Goal: Task Accomplishment & Management: Use online tool/utility

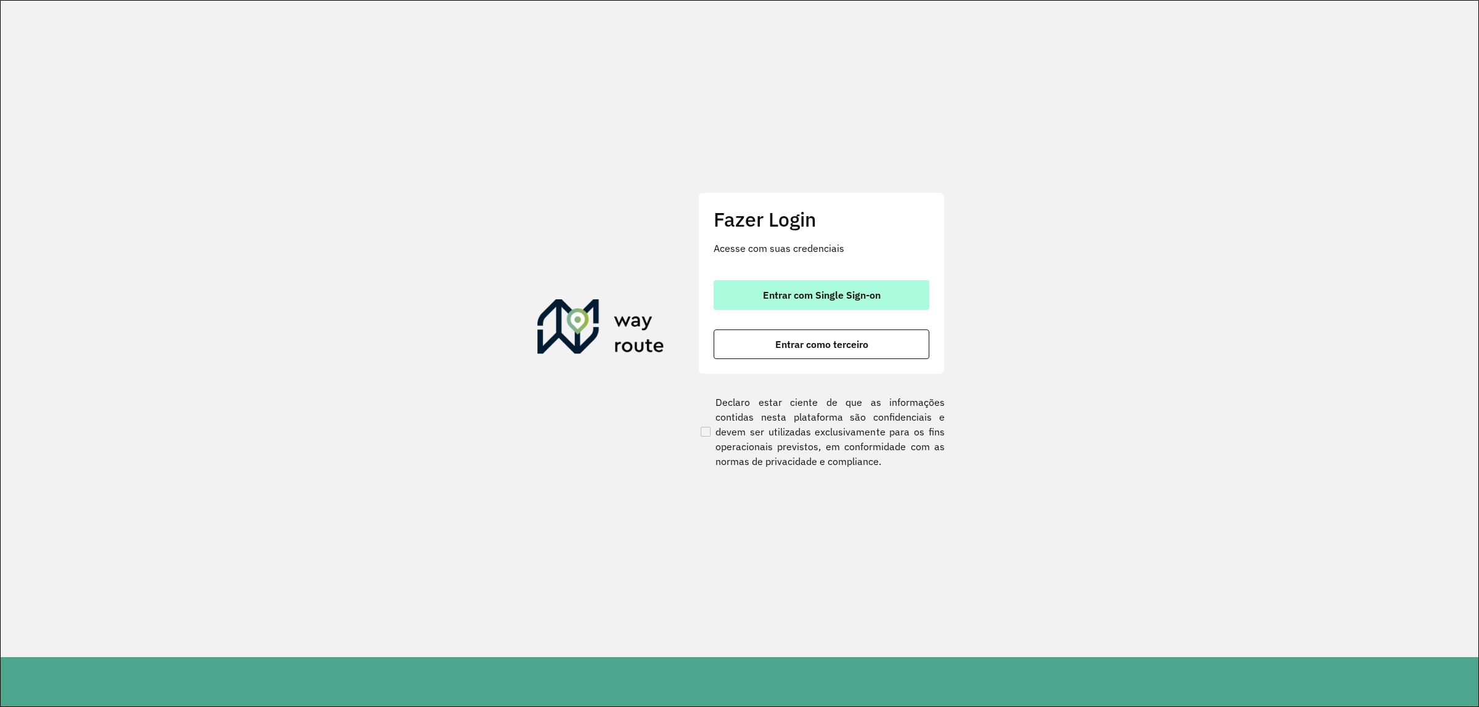
click at [849, 296] on span "Entrar com Single Sign-on" at bounding box center [822, 295] width 118 height 10
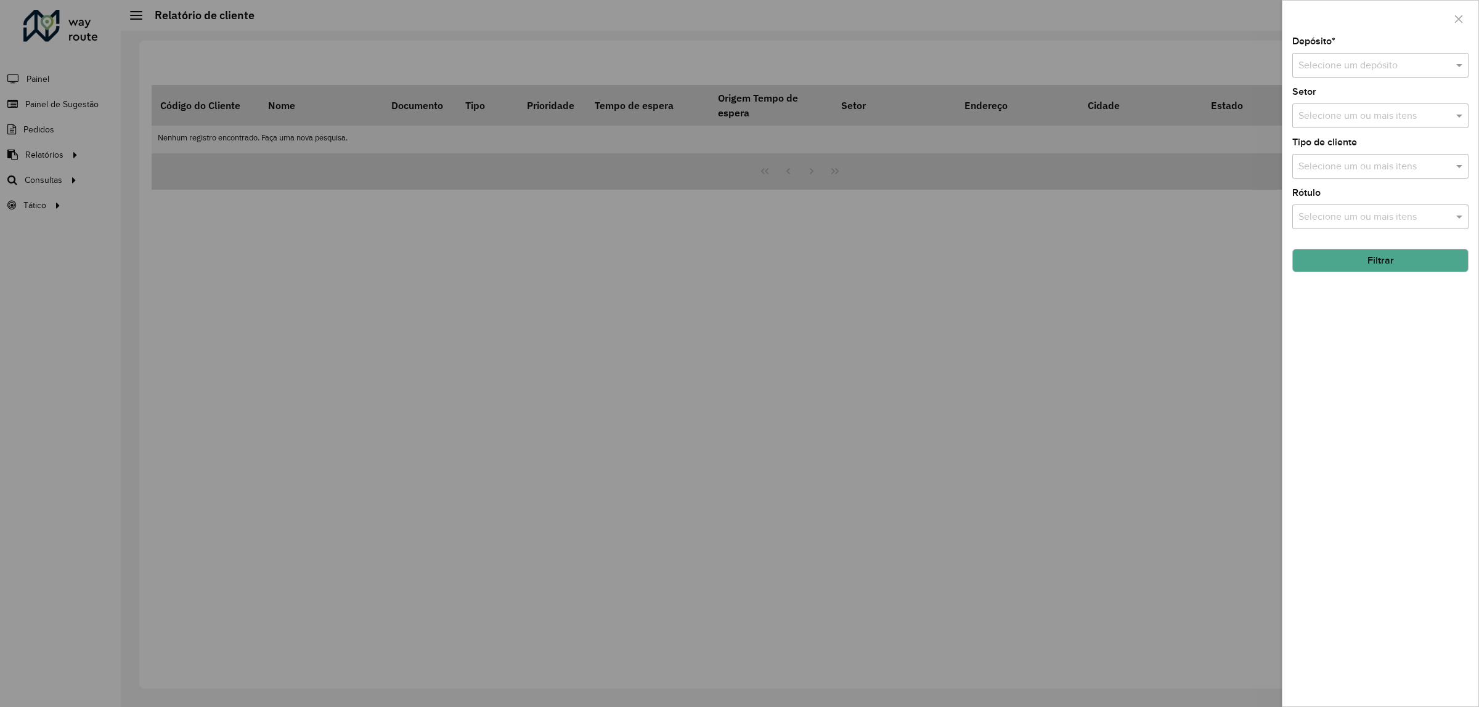
drag, startPoint x: 1459, startPoint y: 20, endPoint x: 1028, endPoint y: 0, distance: 431.8
click at [1458, 20] on icon "button" at bounding box center [1459, 19] width 10 height 10
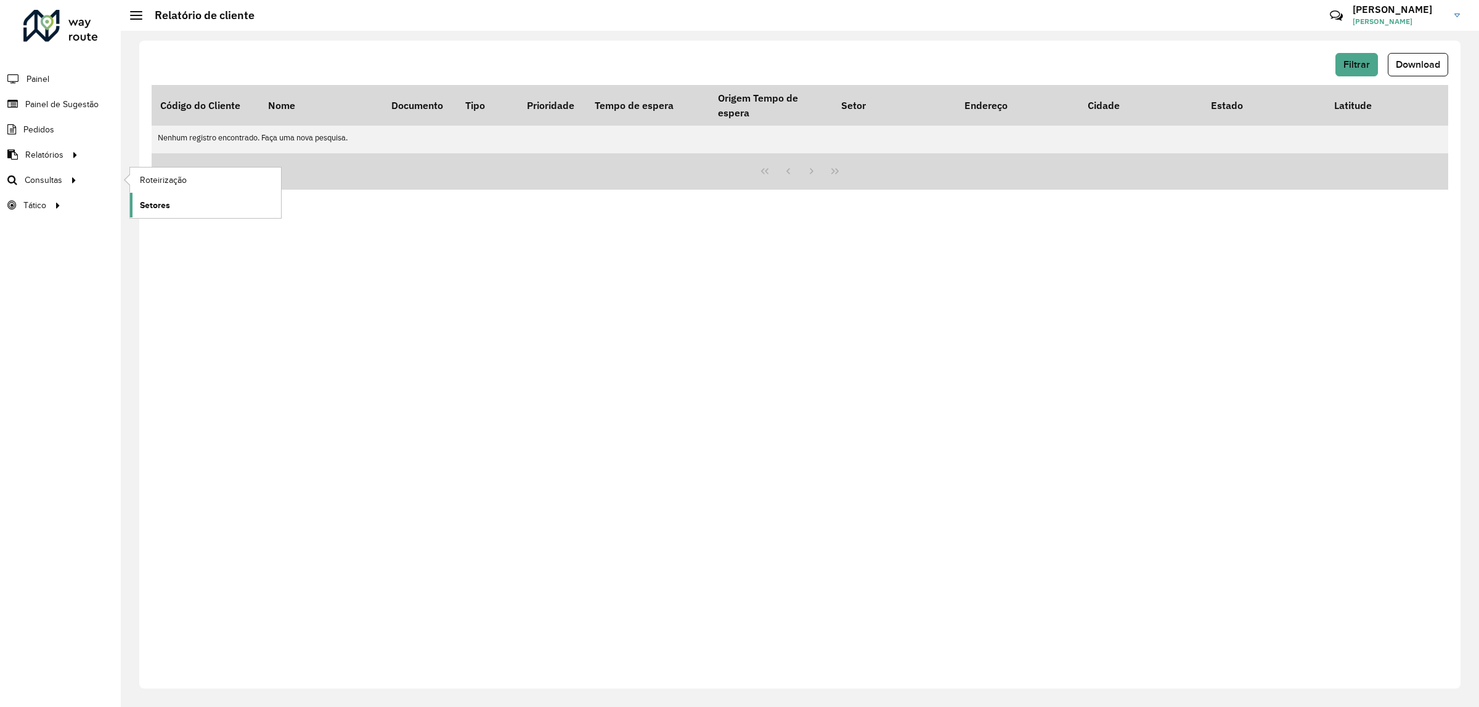
click at [174, 201] on link "Setores" at bounding box center [205, 205] width 151 height 25
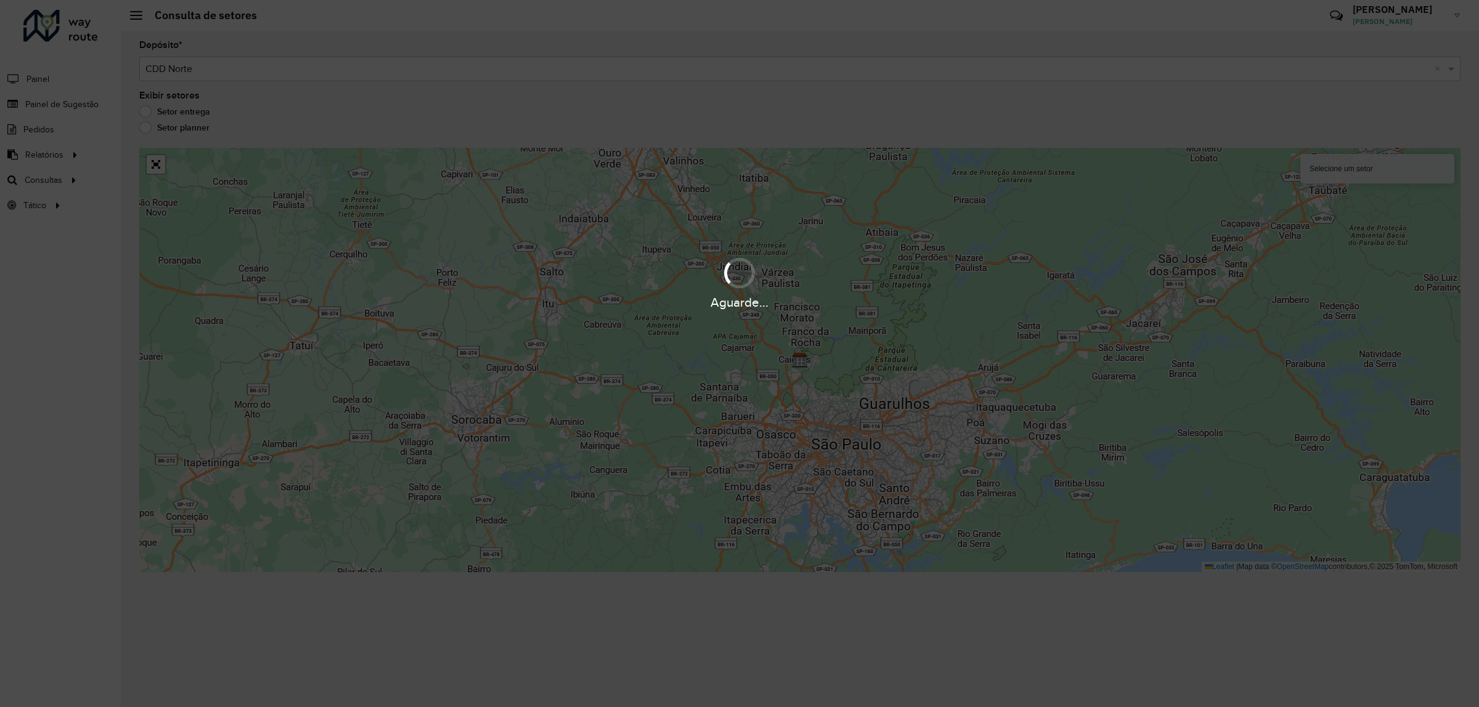
click at [112, 176] on div "Aguarde..." at bounding box center [739, 353] width 1479 height 707
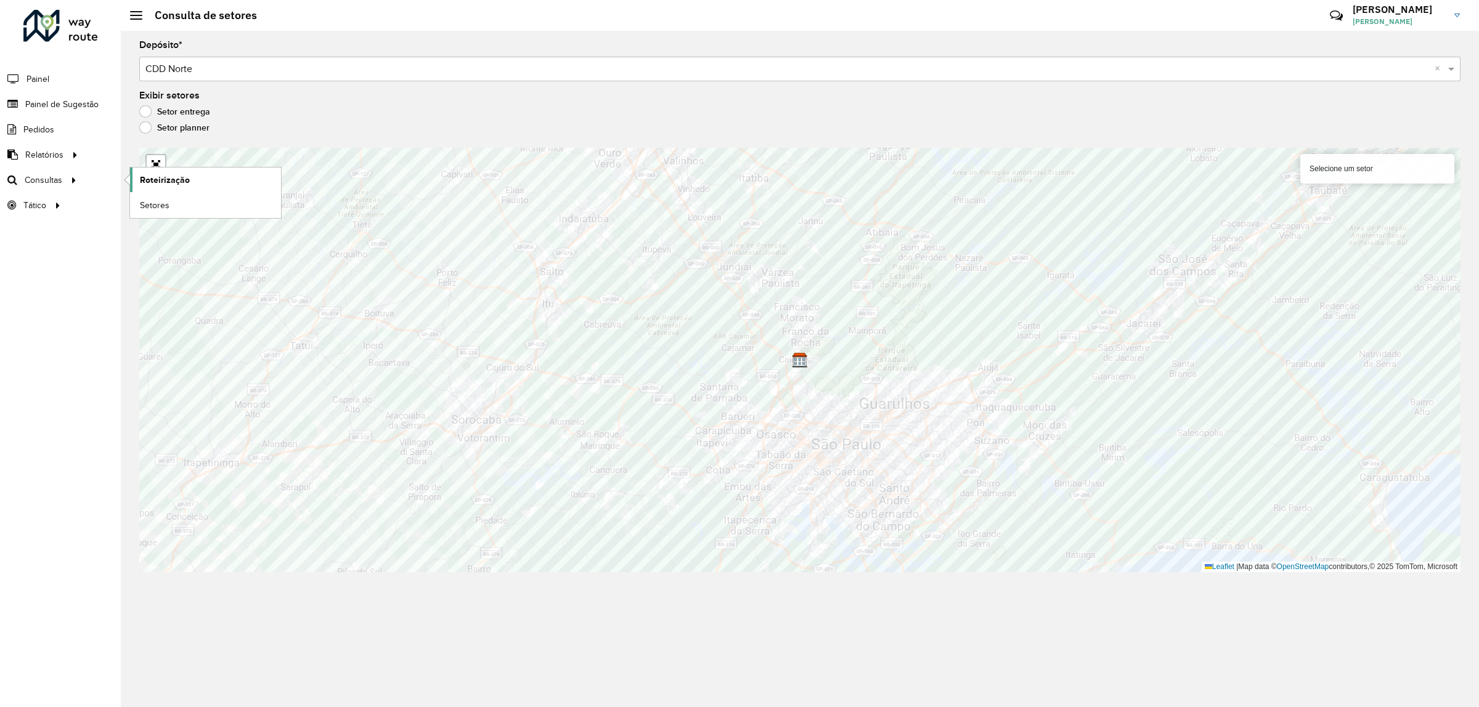
click at [157, 184] on span "Roteirização" at bounding box center [165, 180] width 50 height 13
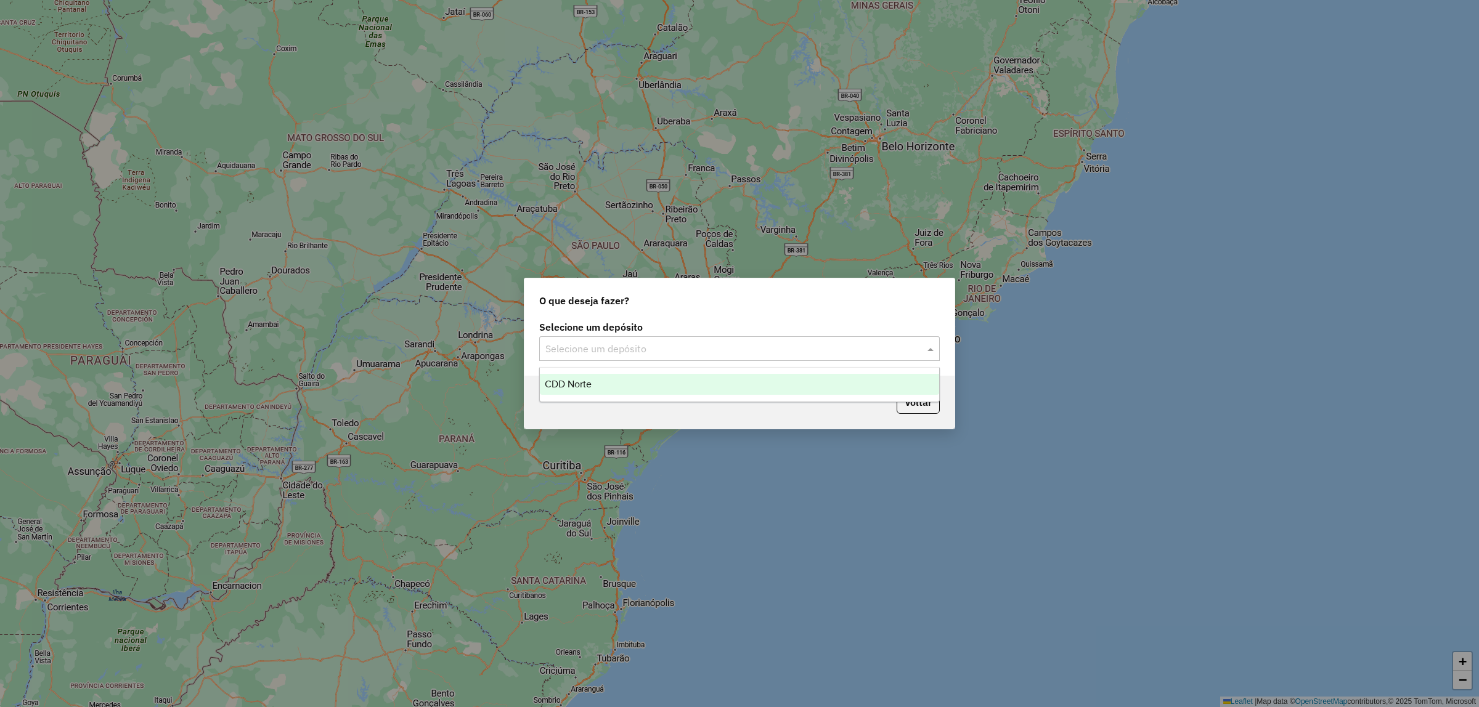
click at [661, 352] on input "text" at bounding box center [727, 349] width 364 height 15
click at [584, 388] on span "CDD Norte" at bounding box center [568, 384] width 47 height 10
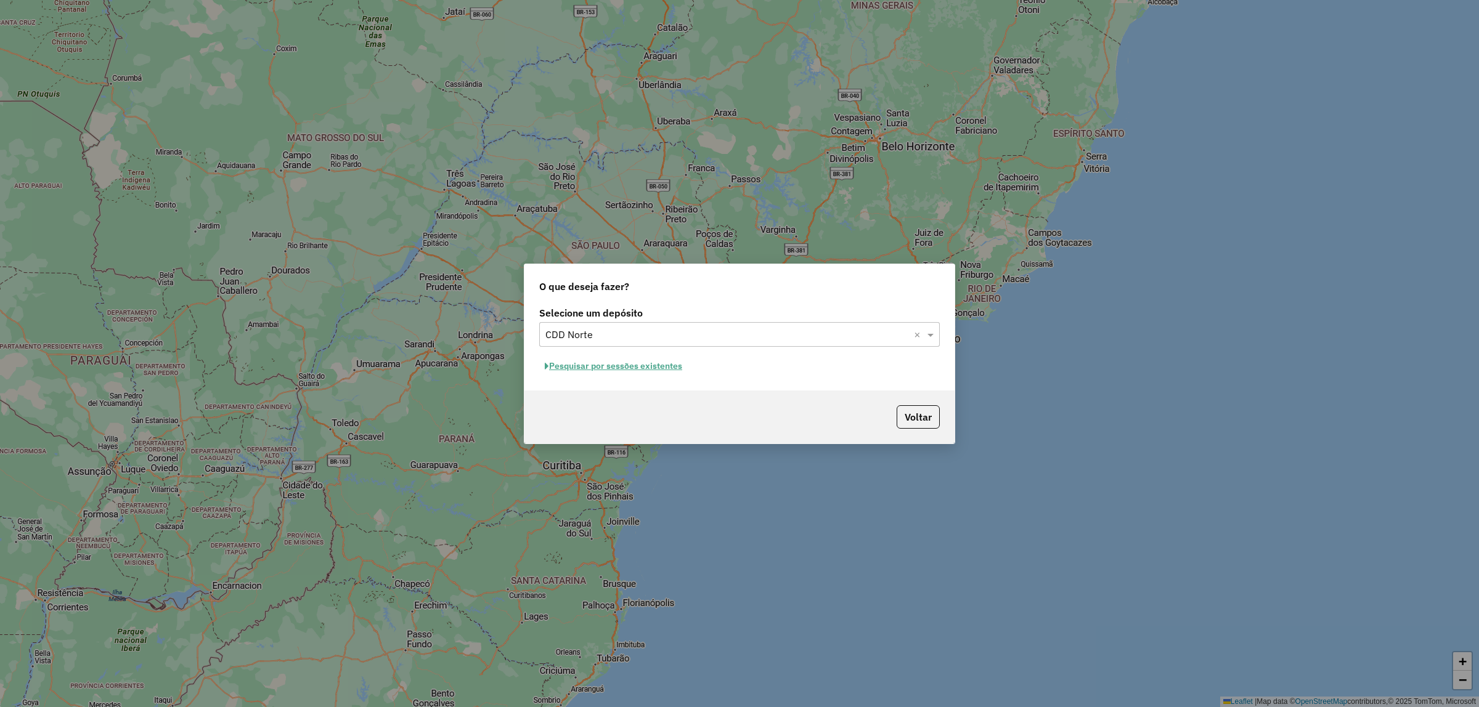
click at [646, 364] on button "Pesquisar por sessões existentes" at bounding box center [613, 366] width 148 height 19
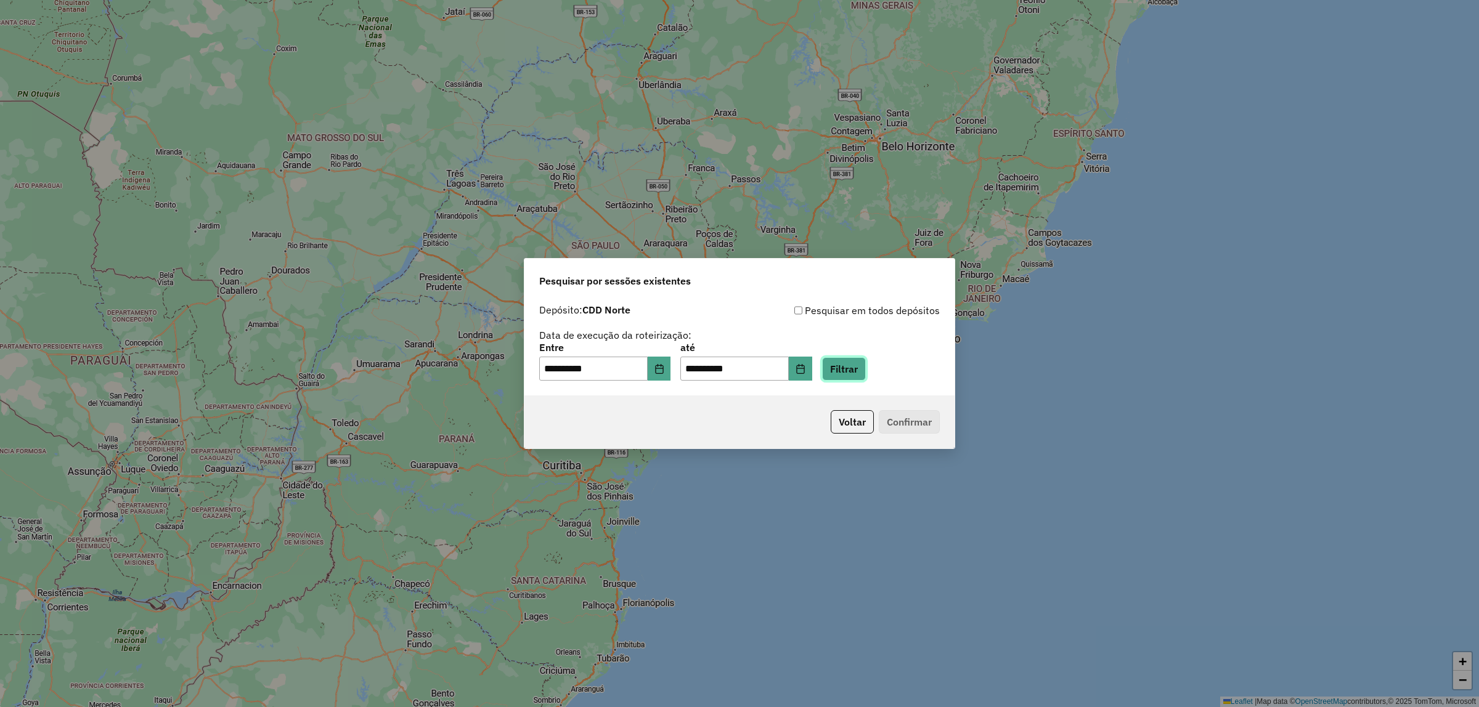
click at [866, 371] on button "Filtrar" at bounding box center [844, 368] width 44 height 23
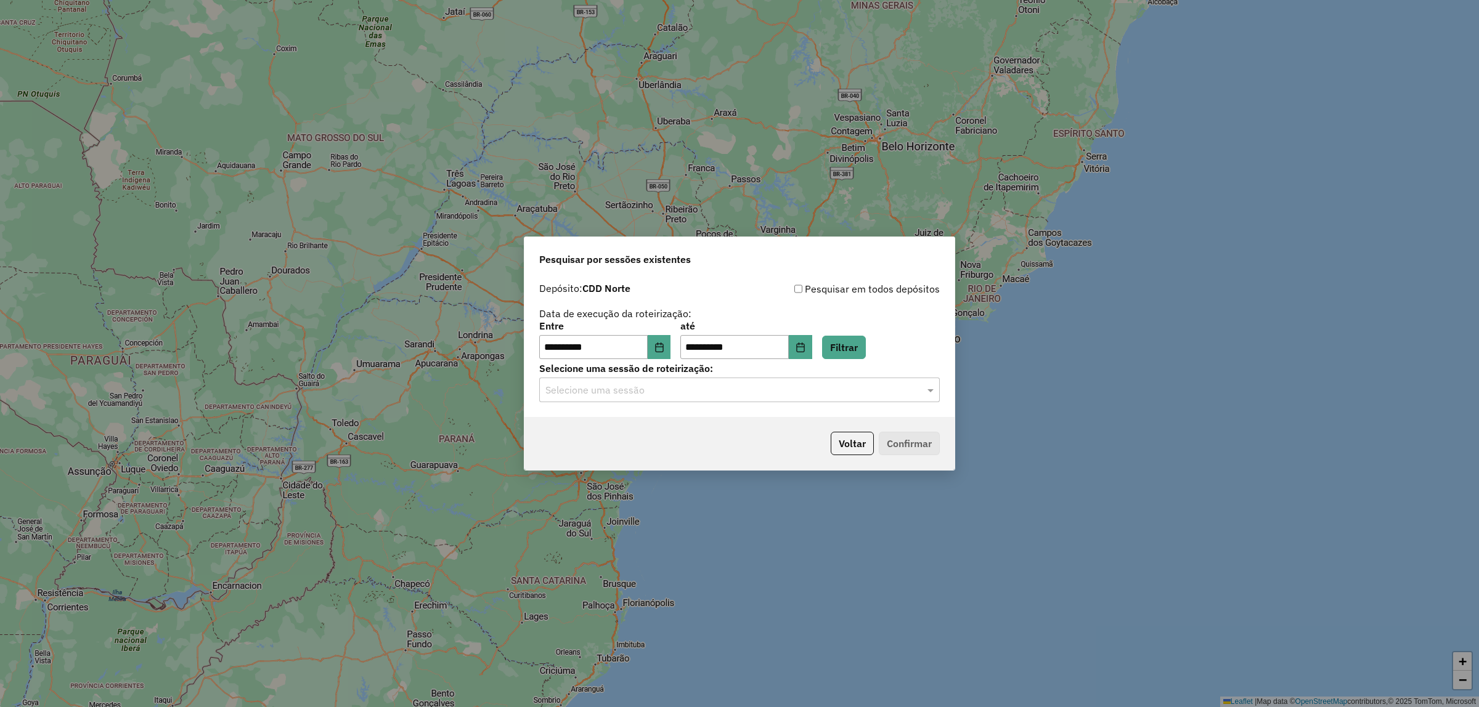
click at [861, 391] on input "text" at bounding box center [727, 390] width 364 height 15
click at [641, 424] on span "1260728 - 06/09/2025 19:15" at bounding box center [593, 426] width 96 height 10
click at [916, 448] on button "Confirmar" at bounding box center [909, 443] width 61 height 23
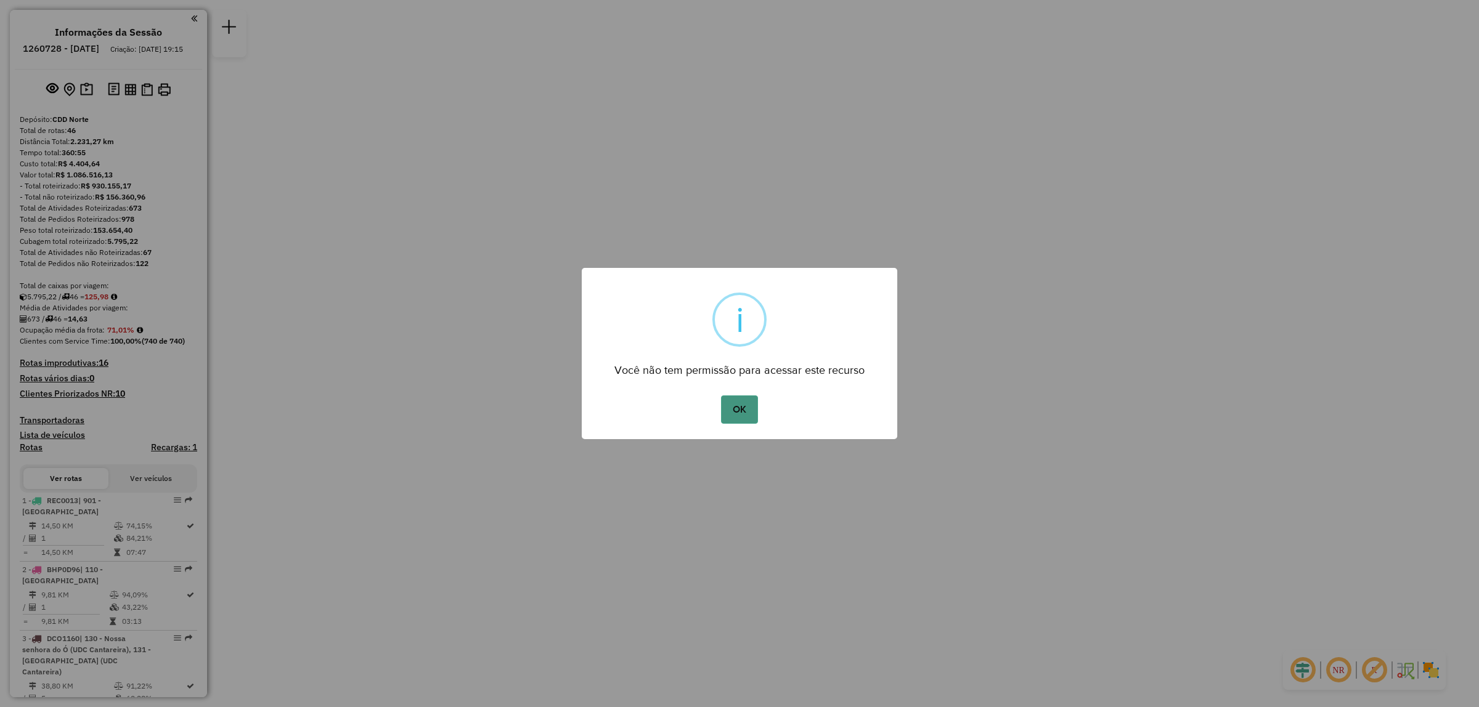
click at [744, 412] on button "OK" at bounding box center [739, 410] width 36 height 28
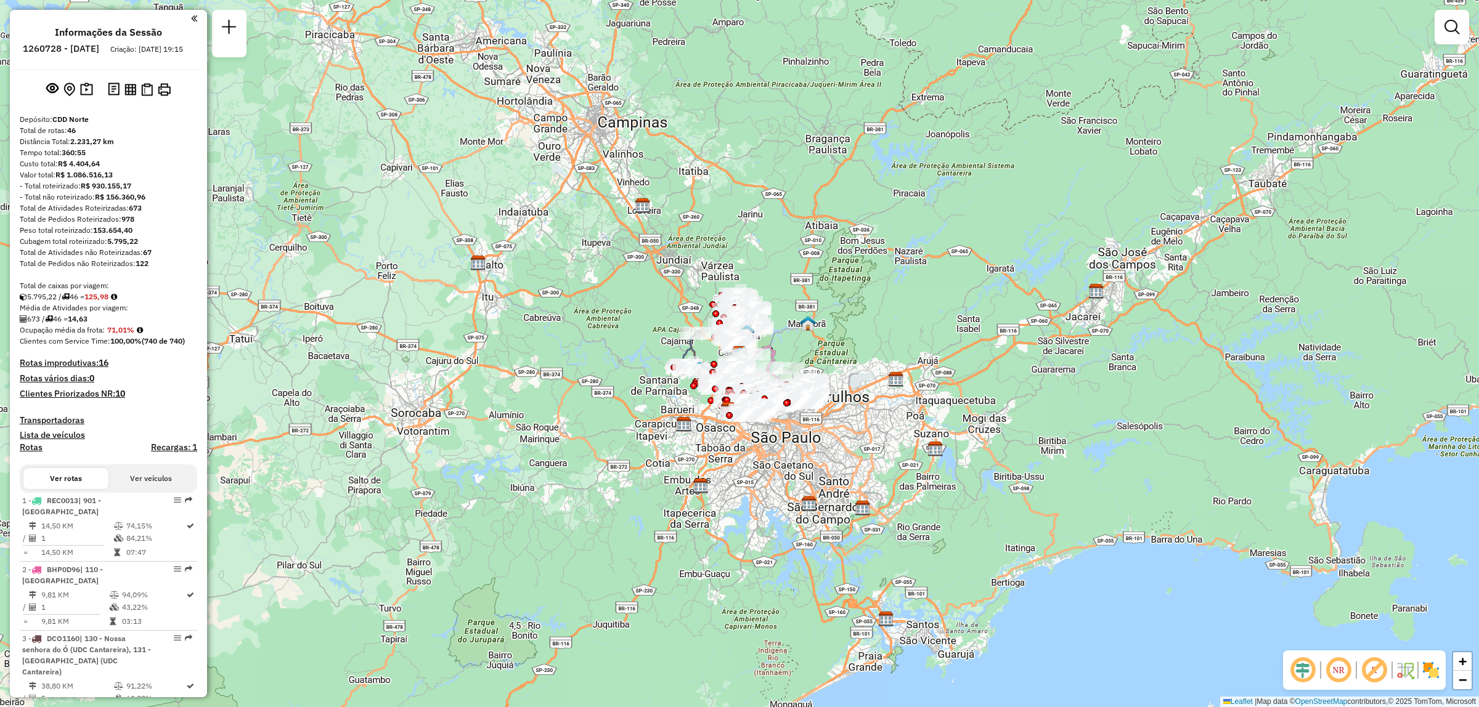
scroll to position [1039, 0]
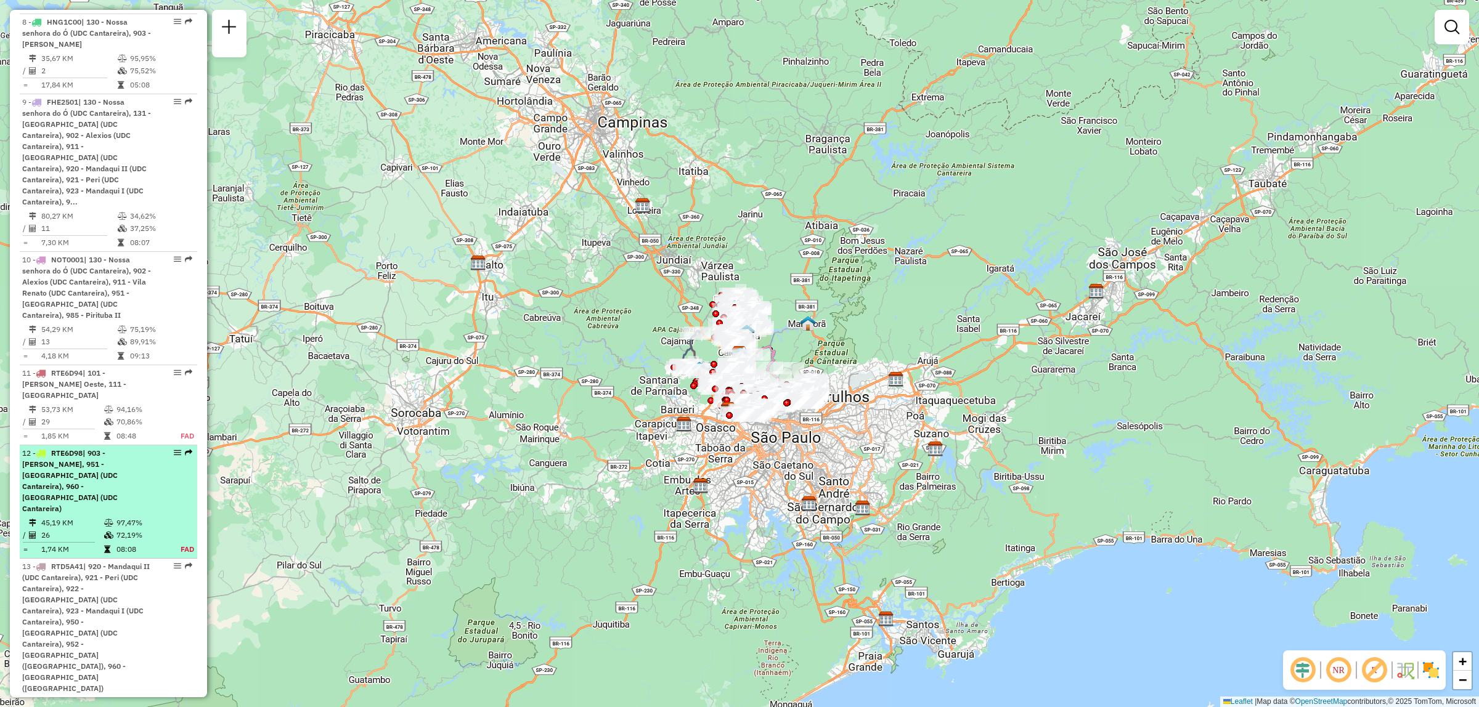
click at [185, 449] on em at bounding box center [188, 452] width 7 height 7
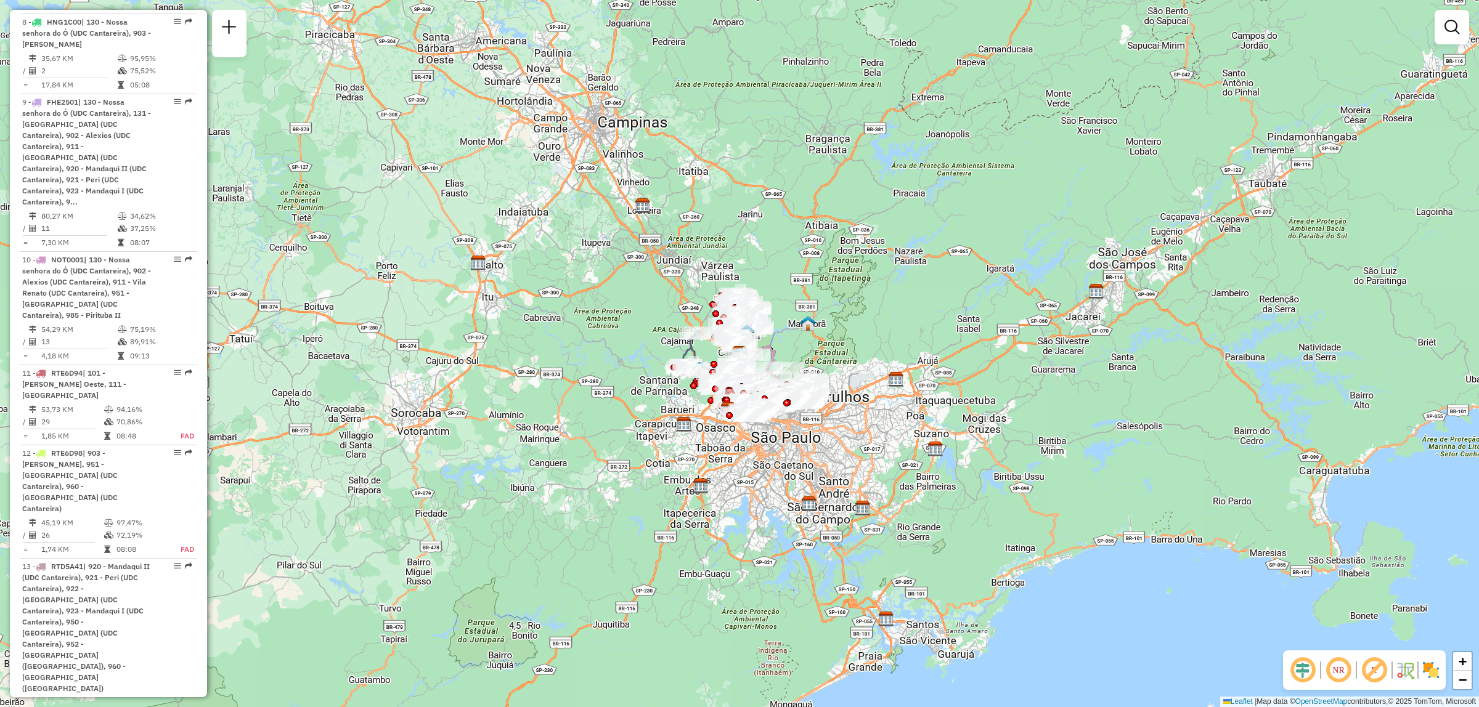
select select "**********"
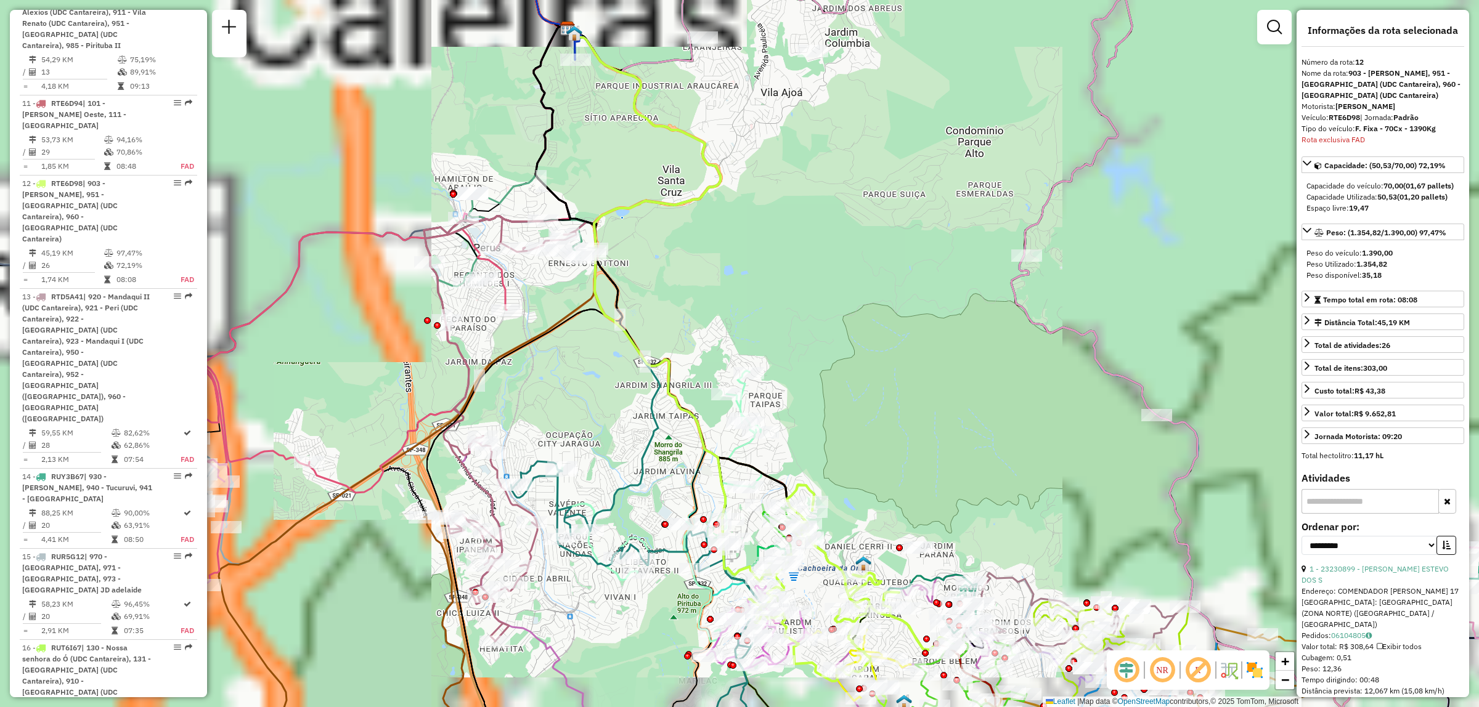
scroll to position [1375, 0]
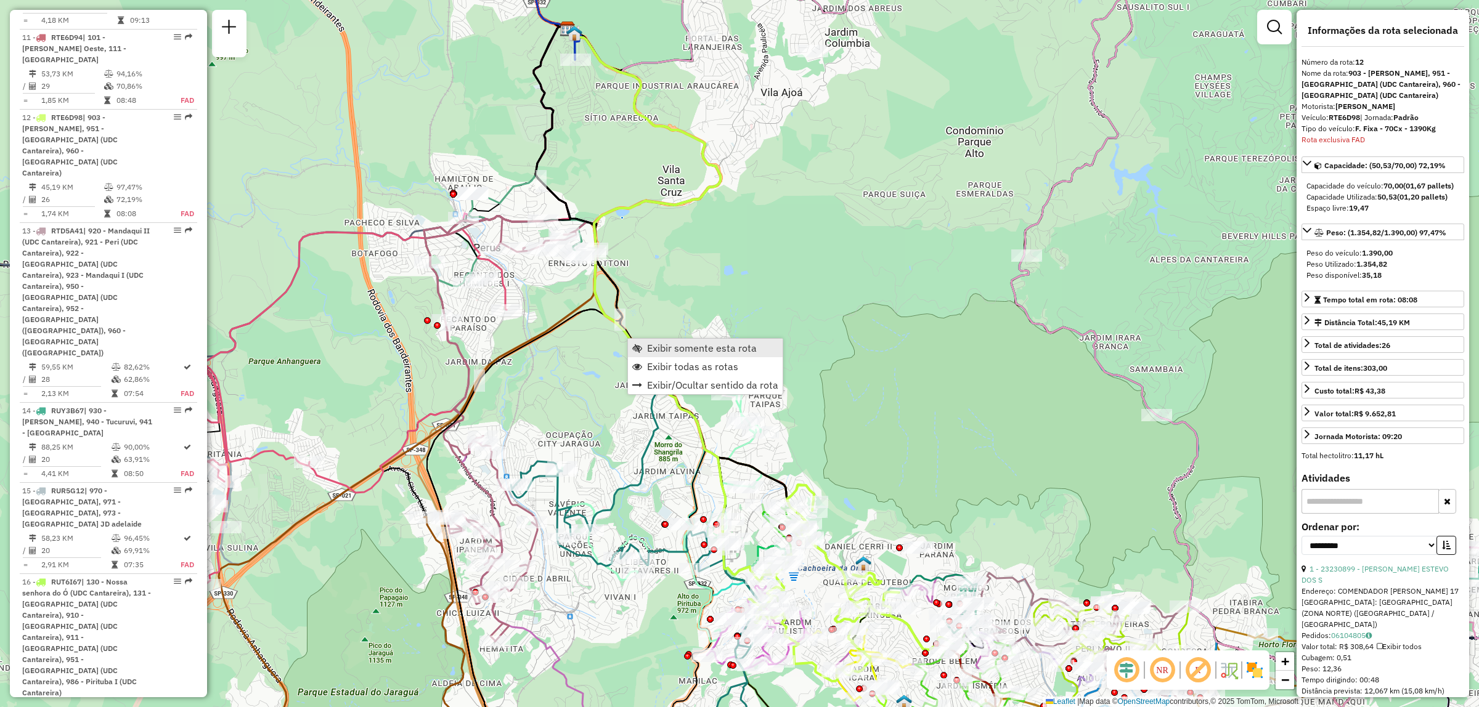
click at [656, 349] on span "Exibir somente esta rota" at bounding box center [702, 348] width 110 height 10
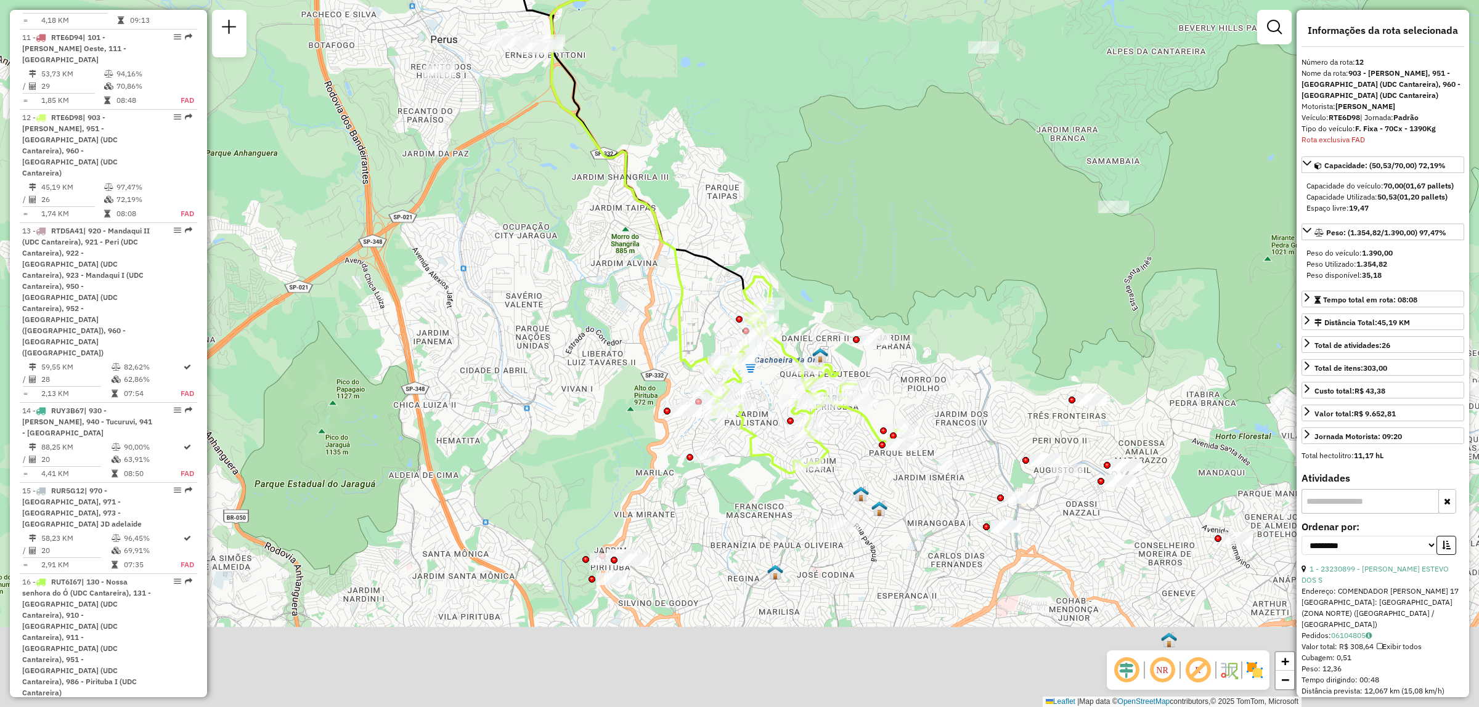
drag, startPoint x: 1015, startPoint y: 439, endPoint x: 972, endPoint y: 231, distance: 212.7
click at [972, 231] on div "Janela de atendimento Grade de atendimento Capacidade Transportadoras Veículos …" at bounding box center [739, 353] width 1479 height 707
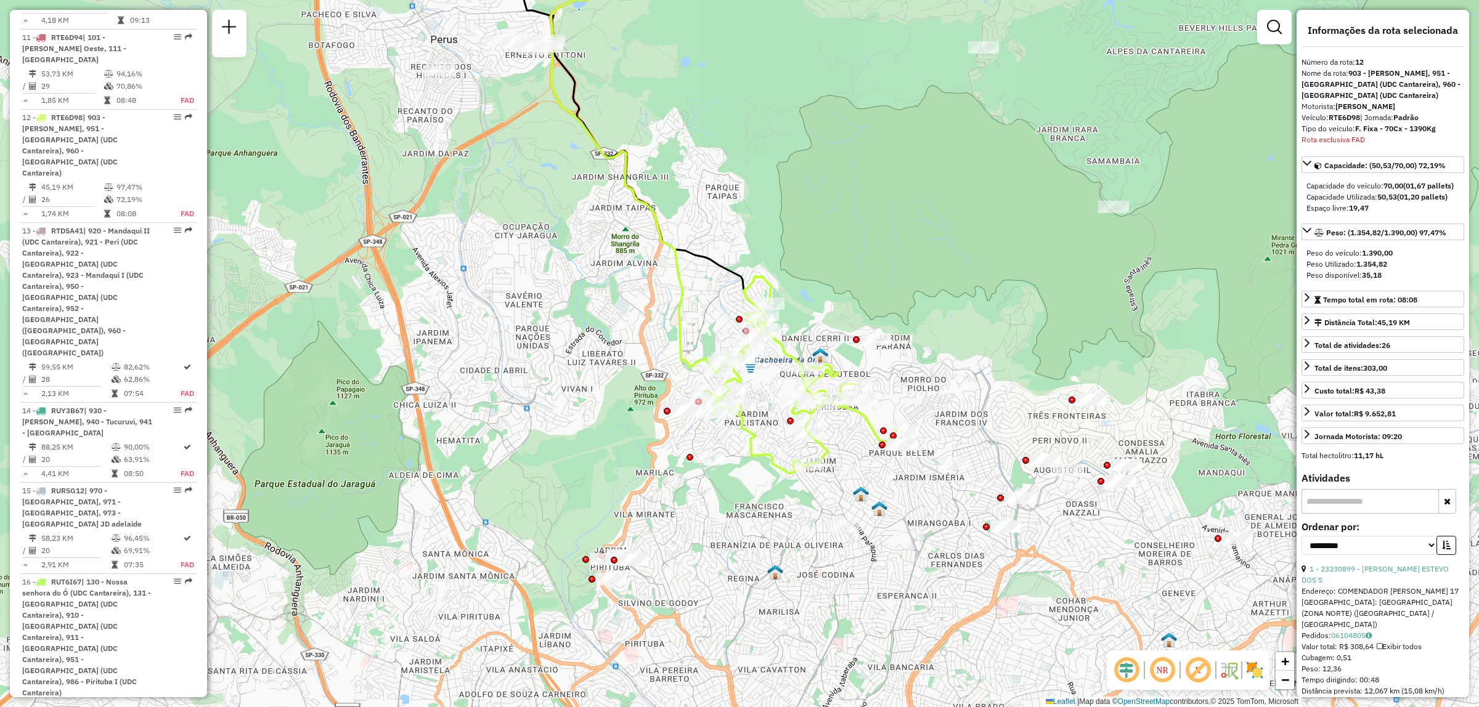
scroll to position [2872, 0]
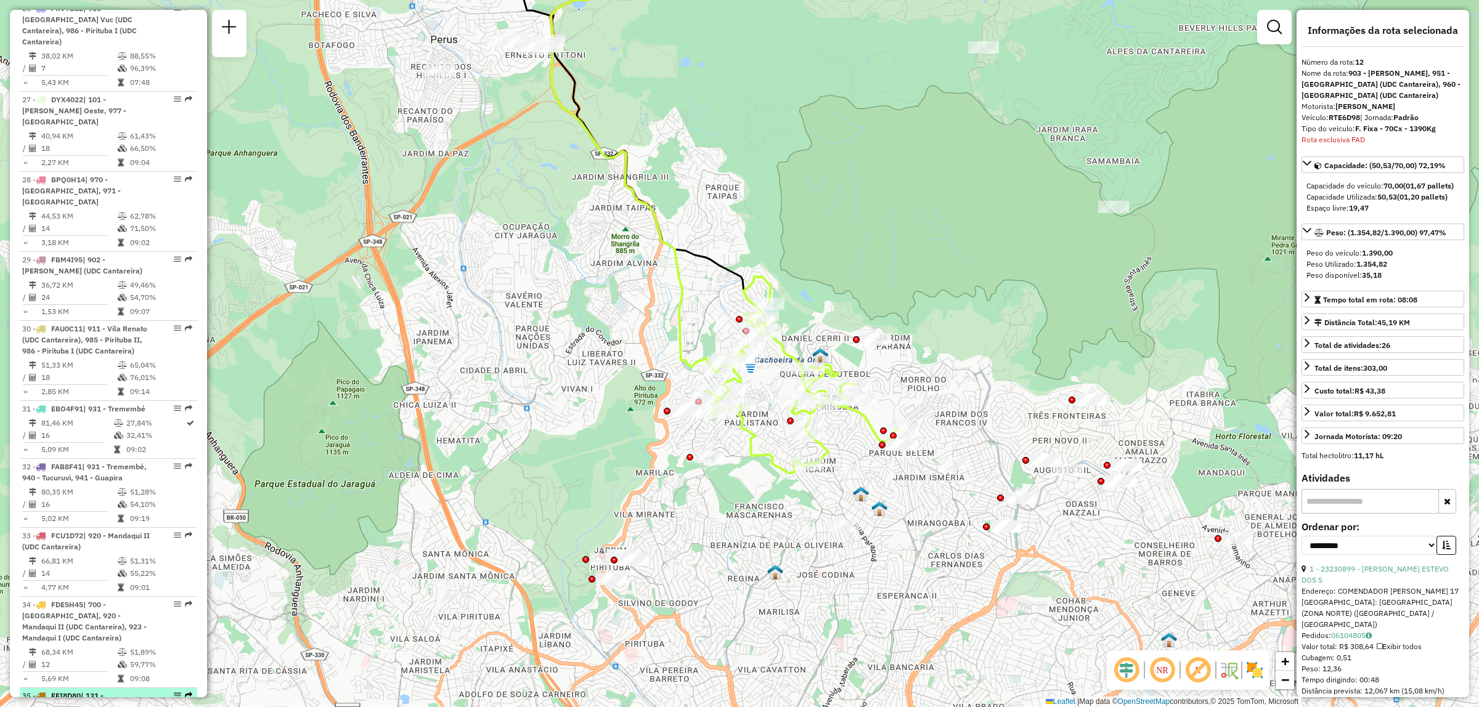
click at [189, 692] on em at bounding box center [188, 695] width 7 height 7
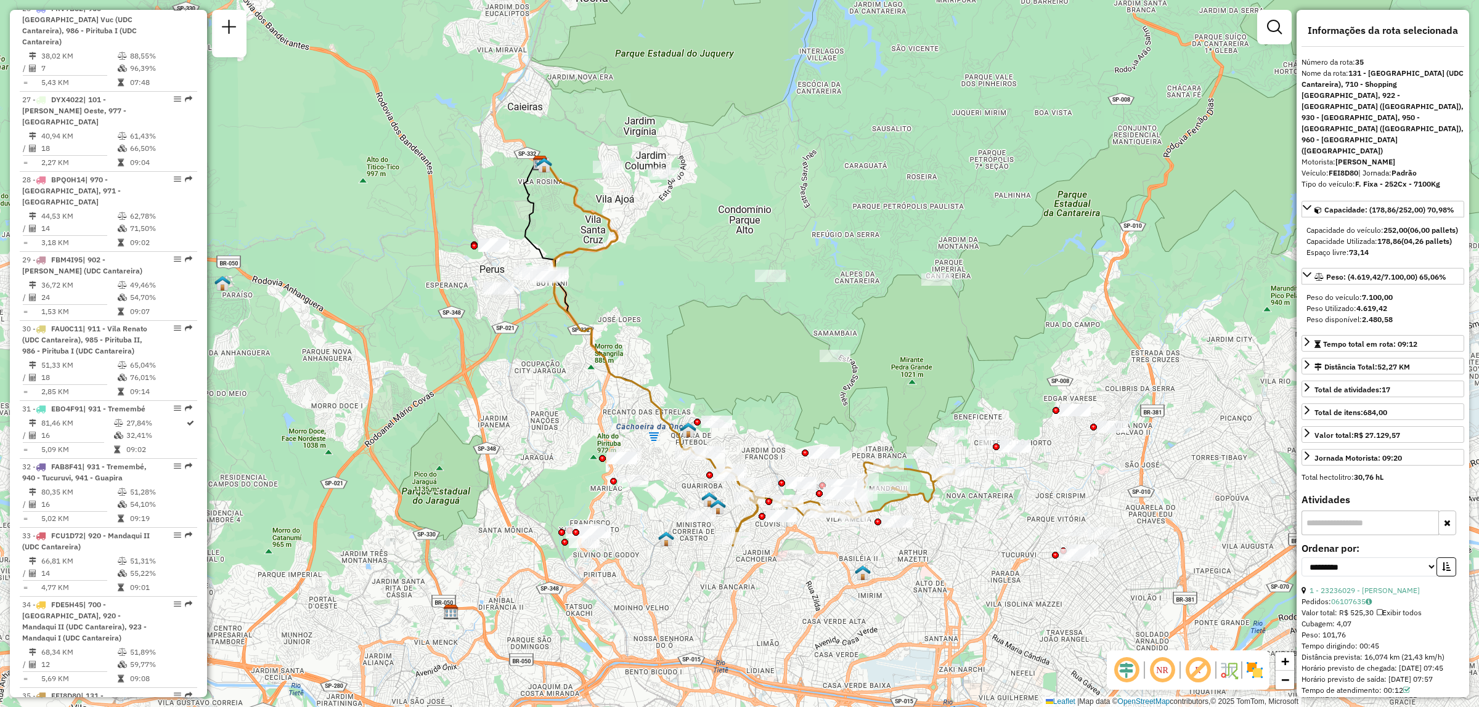
click at [1165, 667] on em at bounding box center [1162, 671] width 30 height 30
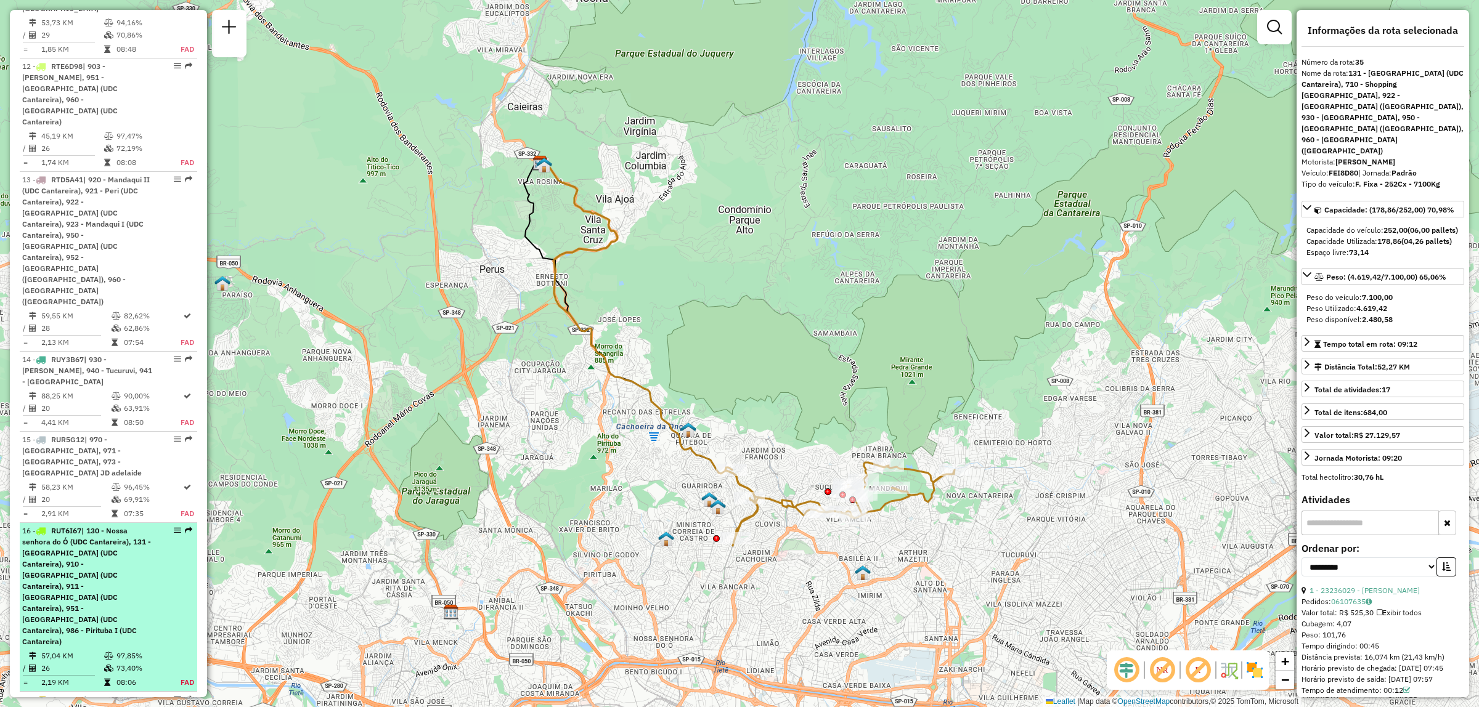
click at [182, 526] on div "16 - RUT6I67 | 130 - Nossa senhora do Ó (UDC Cantareira), 131 - Vila Penteado (…" at bounding box center [108, 587] width 173 height 122
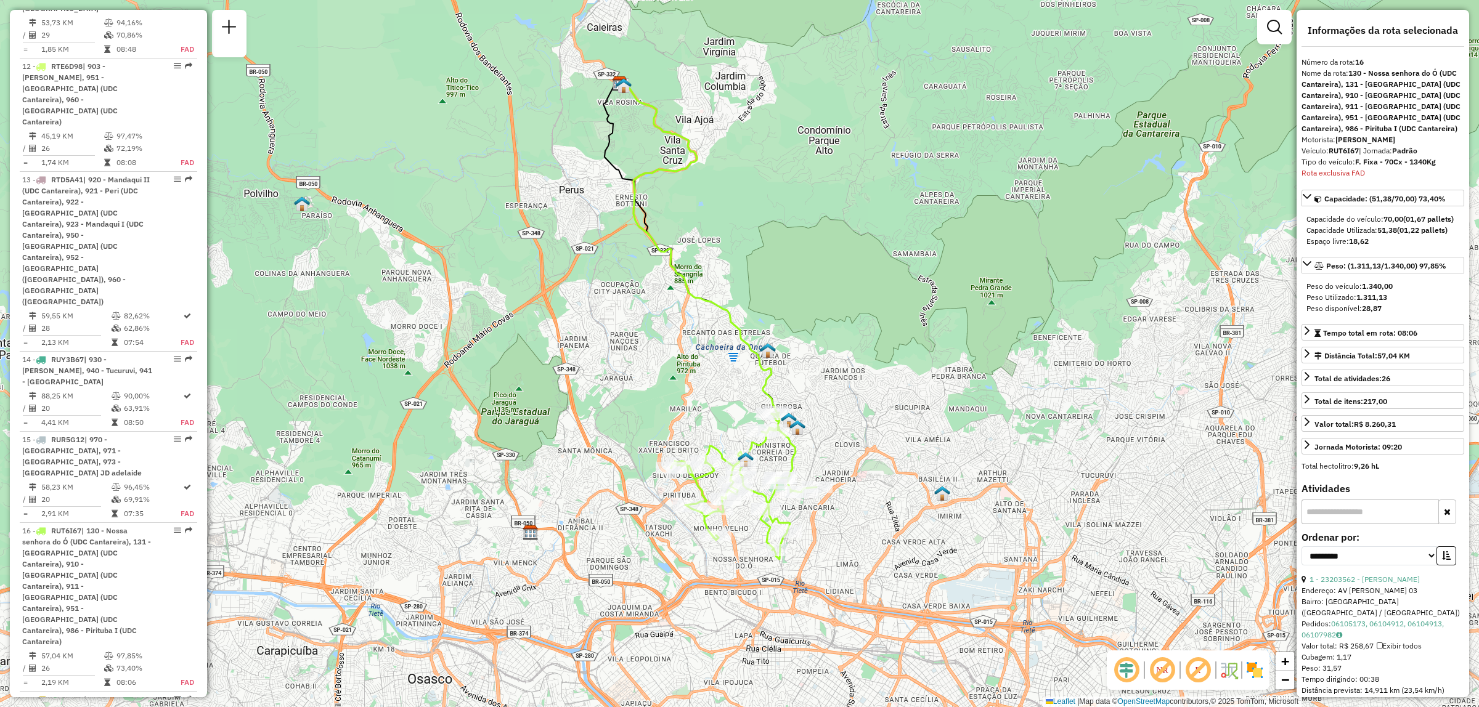
drag, startPoint x: 876, startPoint y: 287, endPoint x: 833, endPoint y: 238, distance: 65.1
click at [833, 238] on div "Janela de atendimento Grade de atendimento Capacidade Transportadoras Veículos …" at bounding box center [739, 353] width 1479 height 707
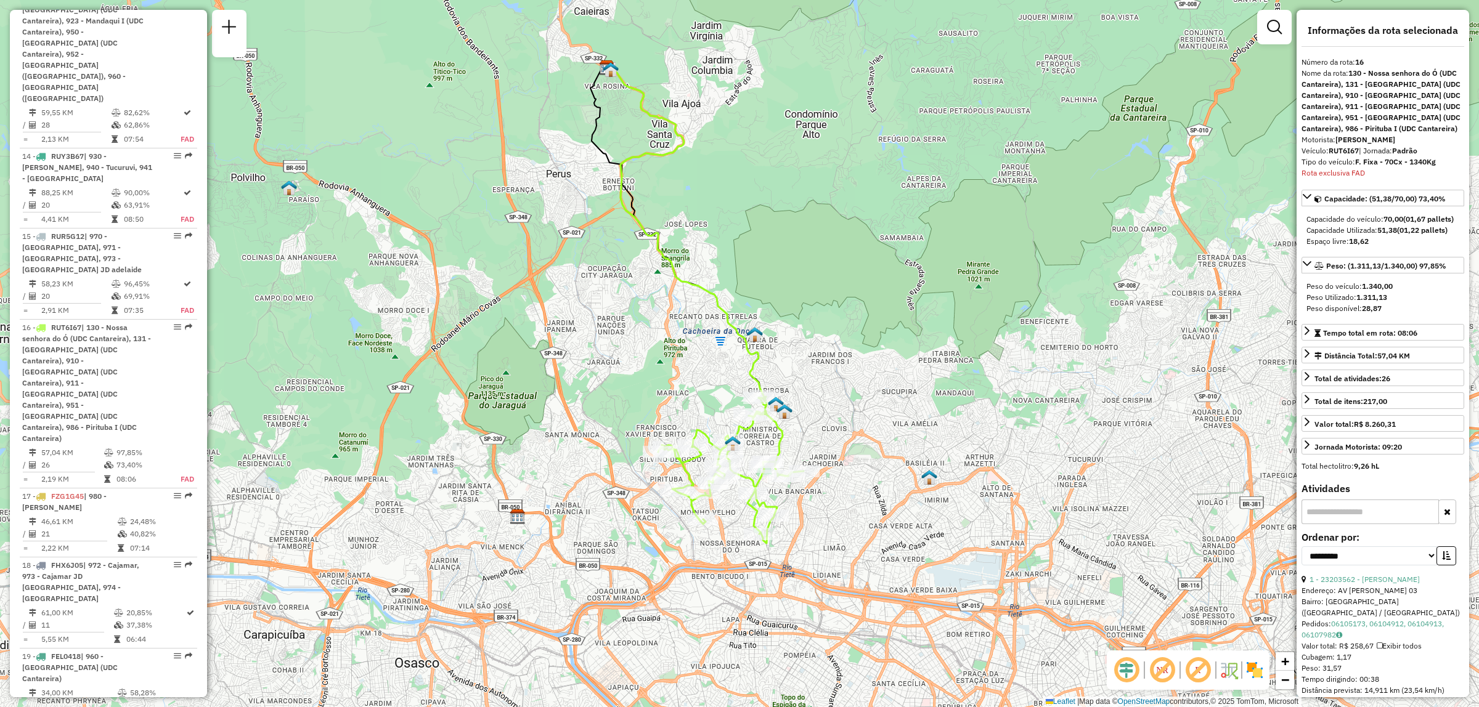
scroll to position [1763, 0]
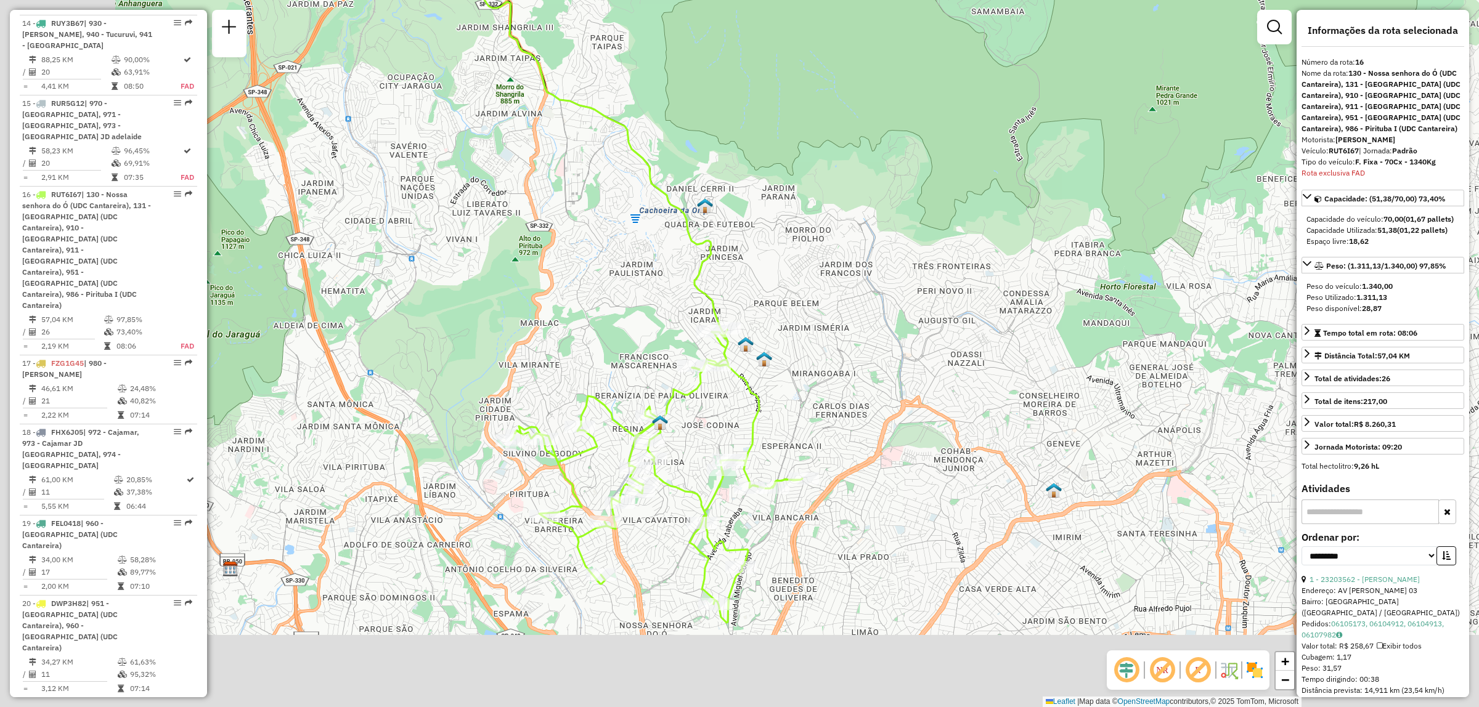
drag, startPoint x: 753, startPoint y: 364, endPoint x: 869, endPoint y: 248, distance: 163.8
click at [869, 248] on div "Janela de atendimento Grade de atendimento Capacidade Transportadoras Veículos …" at bounding box center [739, 353] width 1479 height 707
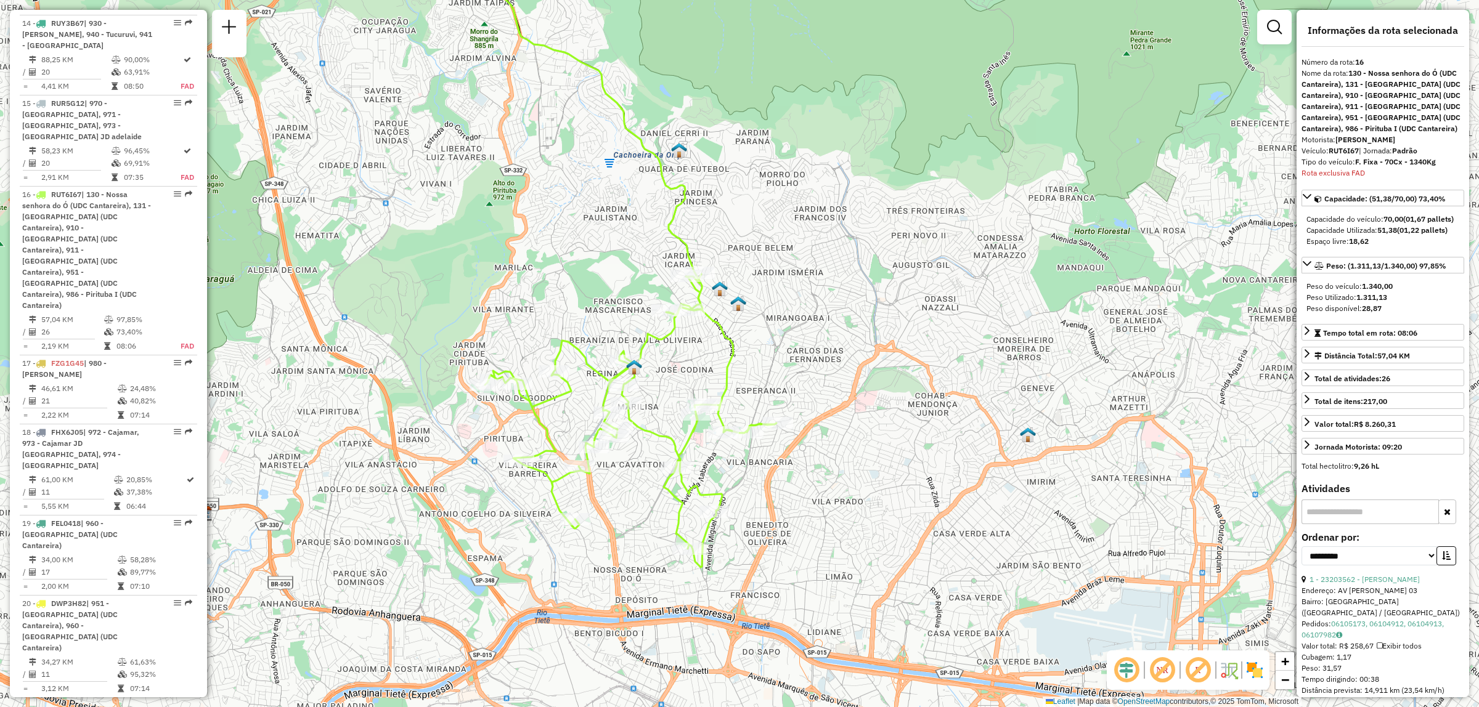
drag, startPoint x: 893, startPoint y: 425, endPoint x: 871, endPoint y: 373, distance: 57.1
click at [871, 373] on div "Janela de atendimento Grade de atendimento Capacidade Transportadoras Veículos …" at bounding box center [739, 353] width 1479 height 707
